Goal: Task Accomplishment & Management: Manage account settings

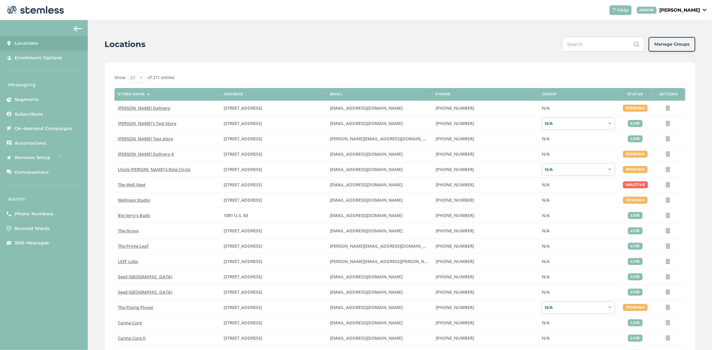
click at [678, 7] on p "[PERSON_NAME]" at bounding box center [679, 10] width 41 height 7
click at [670, 49] on span "Impersonate" at bounding box center [682, 48] width 33 height 7
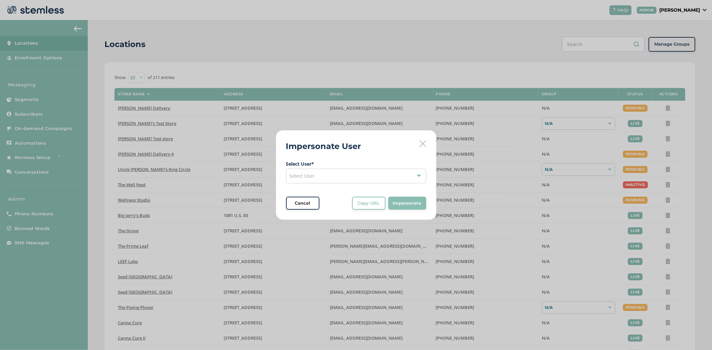
drag, startPoint x: 285, startPoint y: 173, endPoint x: 316, endPoint y: 182, distance: 32.0
click at [289, 176] on div "Impersonate User Select User * Select User Cancel Copy URL Copy URL to clipboar…" at bounding box center [356, 175] width 160 height 90
click at [316, 179] on div "Select User" at bounding box center [356, 176] width 140 height 15
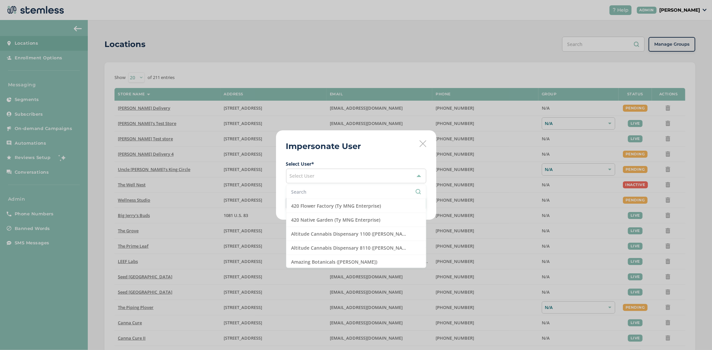
click at [306, 197] on li at bounding box center [355, 192] width 139 height 14
click at [311, 194] on input "text" at bounding box center [355, 192] width 129 height 7
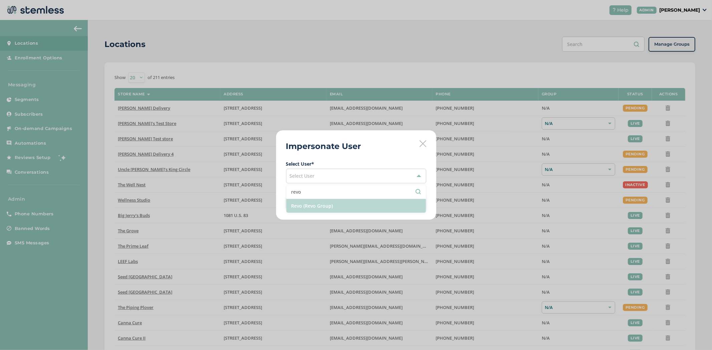
type input "revo"
click at [324, 207] on li "Revo (Revo Group)" at bounding box center [355, 206] width 139 height 14
click at [416, 206] on span "Impersonate" at bounding box center [407, 203] width 29 height 7
